Goal: Download file/media

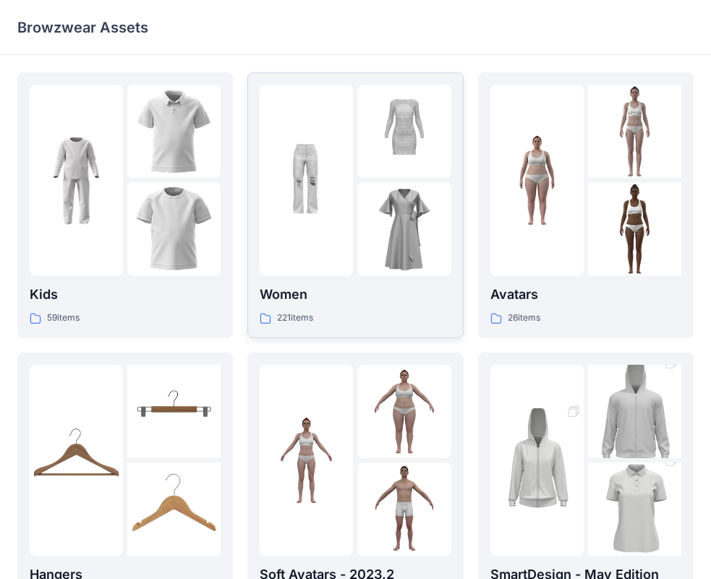
click at [379, 183] on div at bounding box center [403, 228] width 93 height 93
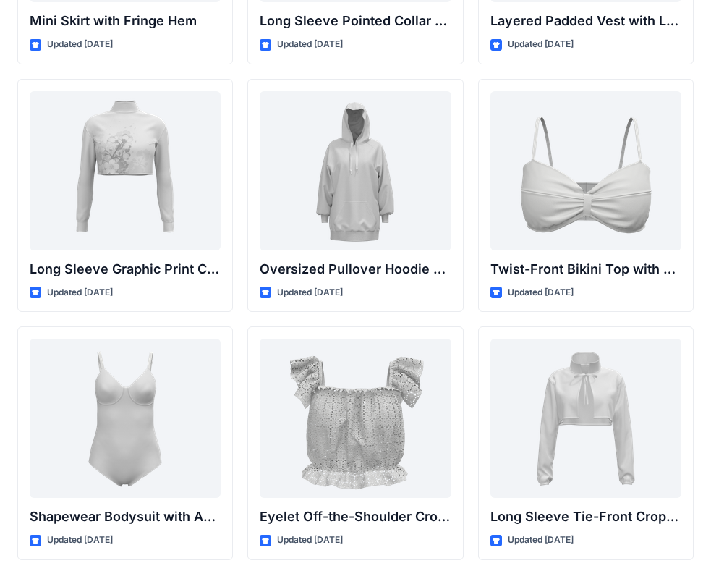
scroll to position [4504, 0]
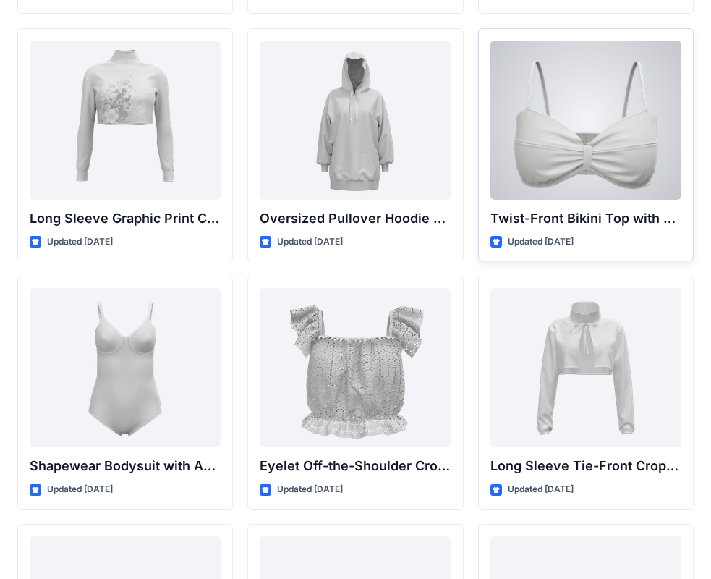
click at [557, 140] on div at bounding box center [585, 120] width 191 height 159
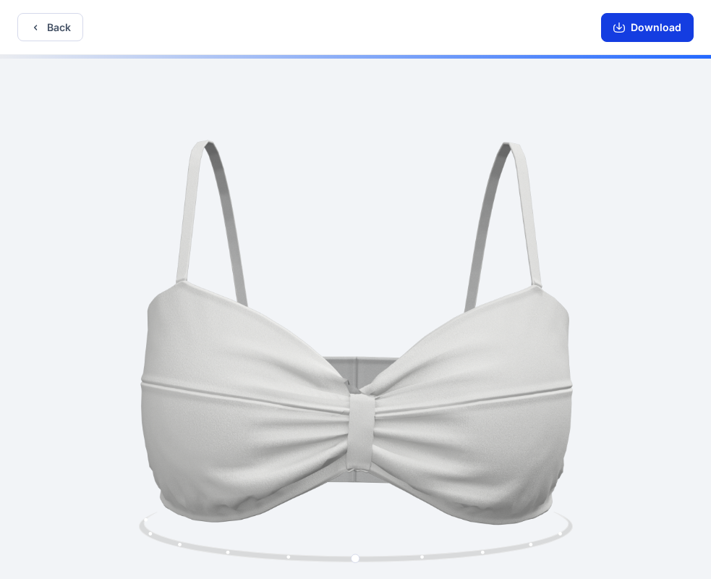
click at [641, 26] on button "Download" at bounding box center [647, 27] width 93 height 29
click at [46, 24] on button "Back" at bounding box center [50, 27] width 66 height 28
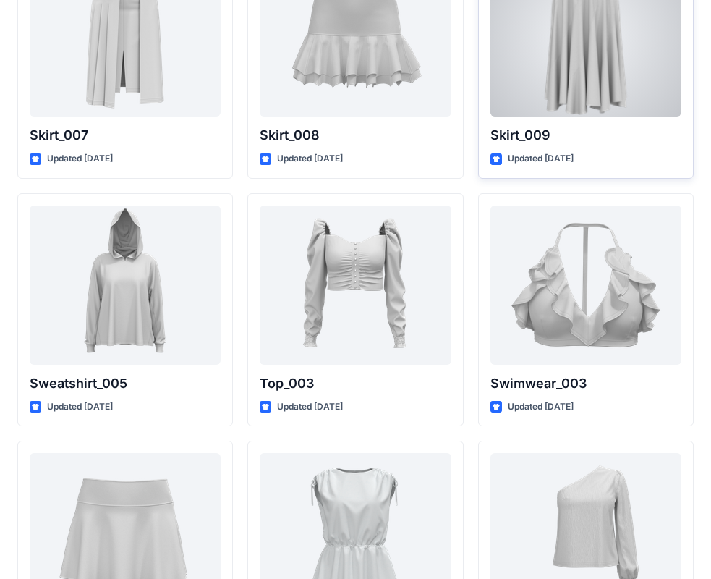
scroll to position [6920, 0]
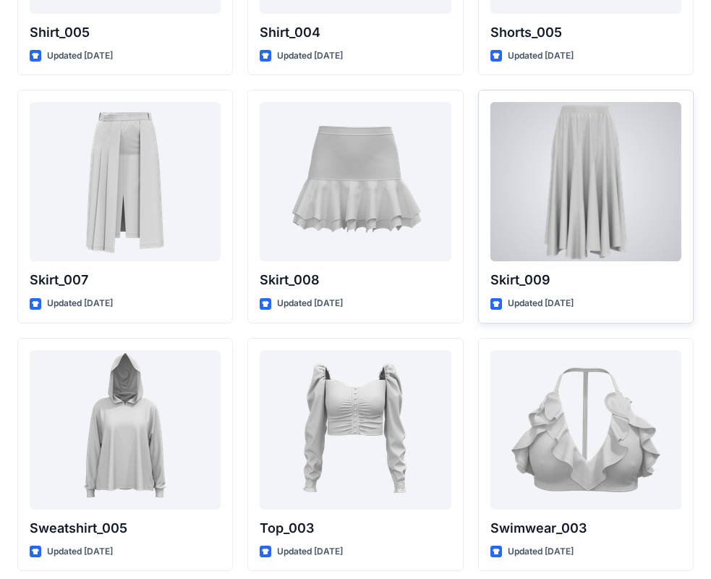
click at [579, 166] on div at bounding box center [585, 181] width 191 height 159
